Goal: Information Seeking & Learning: Learn about a topic

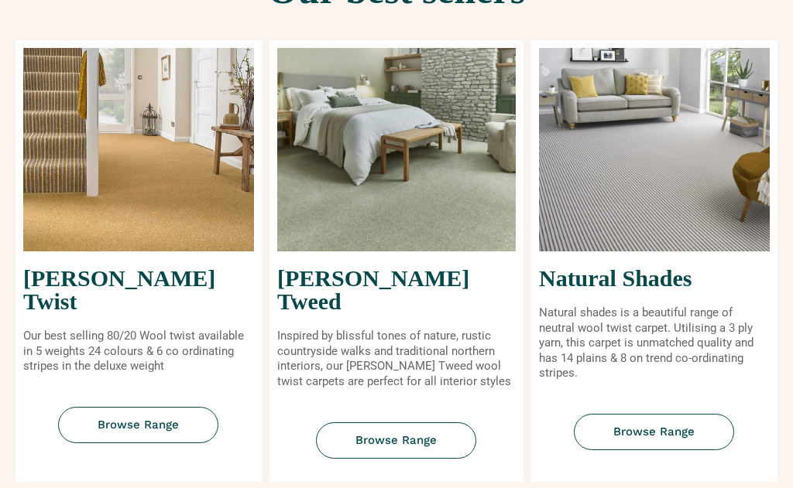
scroll to position [683, 0]
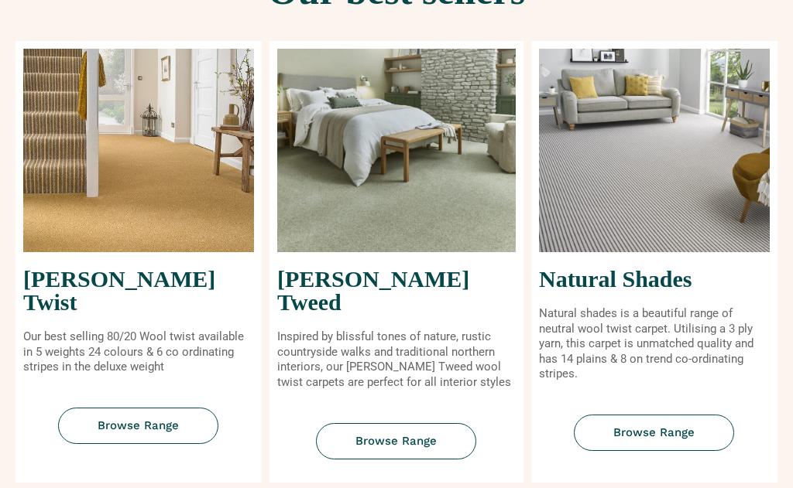
click at [69, 283] on h2 "[PERSON_NAME] Twist" at bounding box center [138, 291] width 231 height 46
click at [111, 420] on span "Browse Range" at bounding box center [138, 426] width 81 height 12
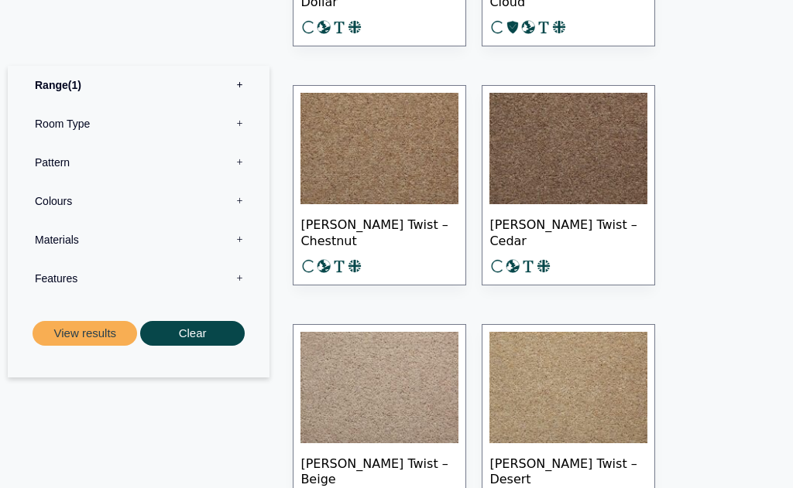
scroll to position [3506, 0]
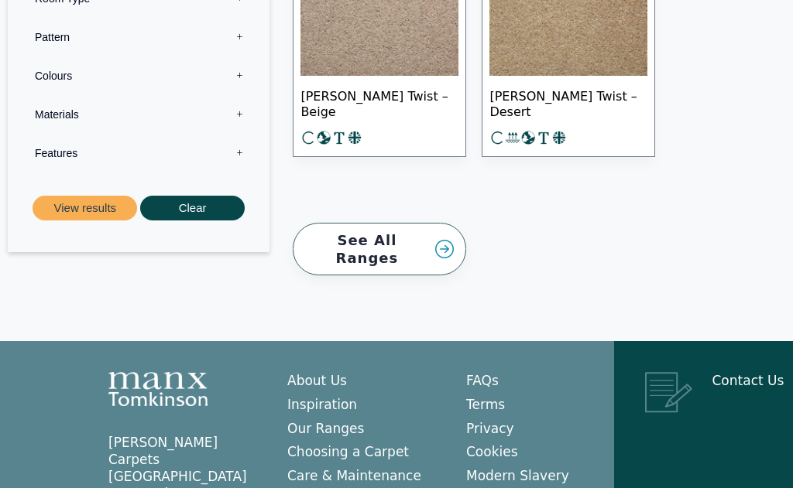
click at [338, 223] on link "See All Ranges" at bounding box center [379, 249] width 173 height 53
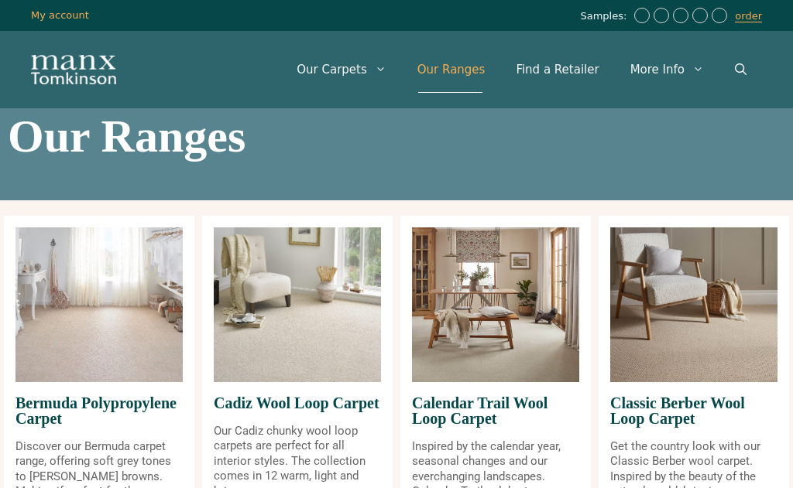
click at [452, 69] on link "Our Ranges" at bounding box center [451, 69] width 99 height 46
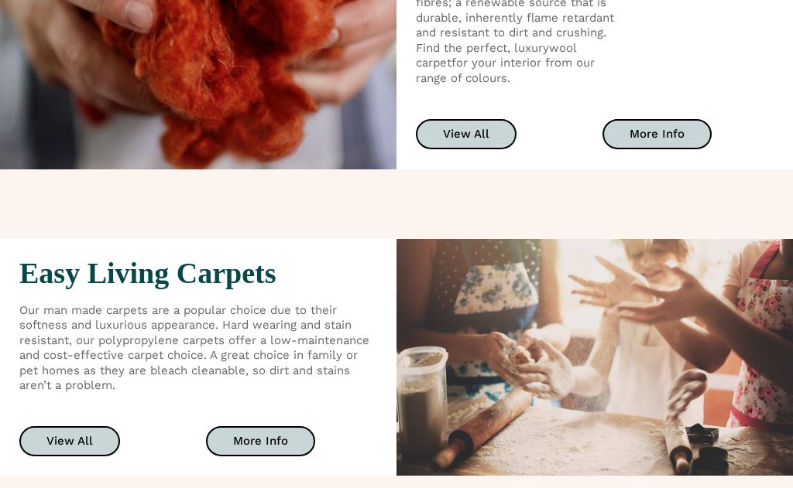
scroll to position [2608, 0]
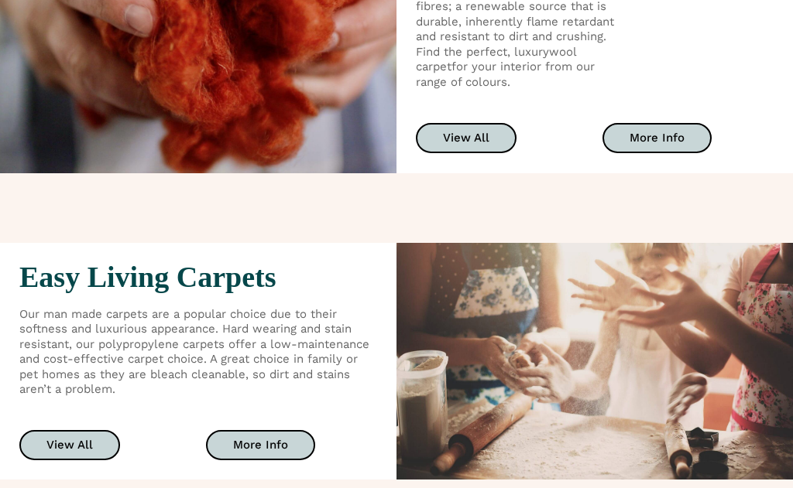
click at [456, 133] on span "View All" at bounding box center [466, 139] width 46 height 12
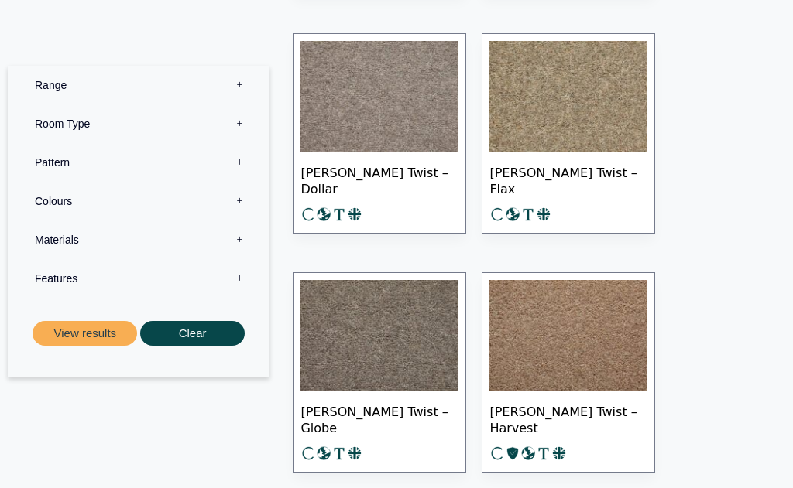
click at [46, 128] on label "Room Type 0" at bounding box center [138, 124] width 238 height 39
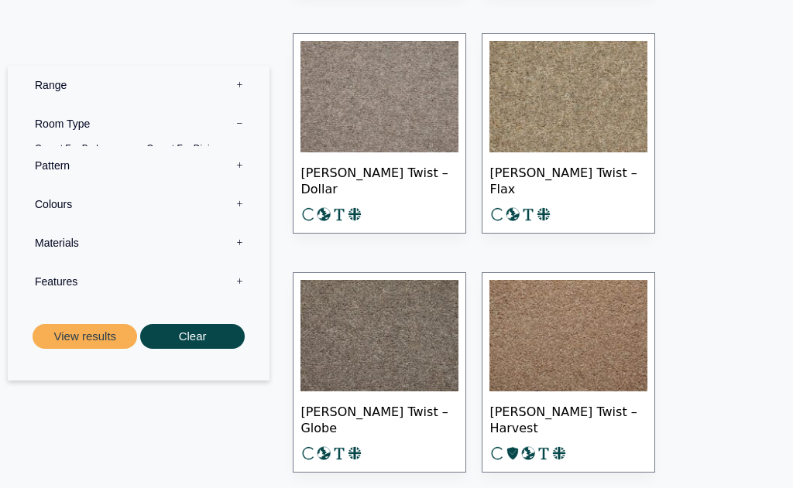
scroll to position [7881, 0]
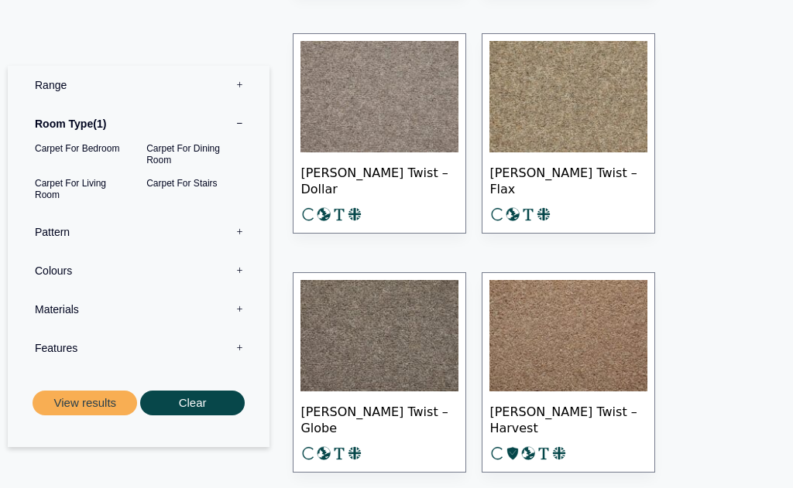
click at [69, 408] on button "View results" at bounding box center [85, 404] width 105 height 26
click at [43, 232] on label "Pattern 0" at bounding box center [138, 232] width 238 height 39
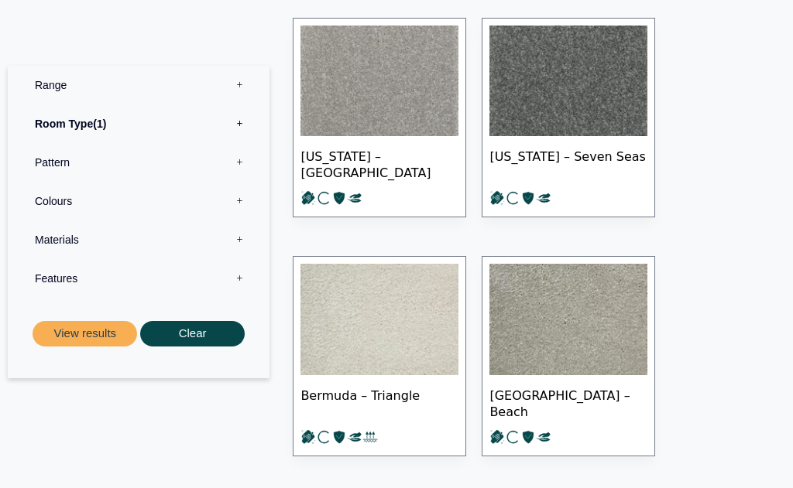
scroll to position [5219, 0]
